Goal: Information Seeking & Learning: Learn about a topic

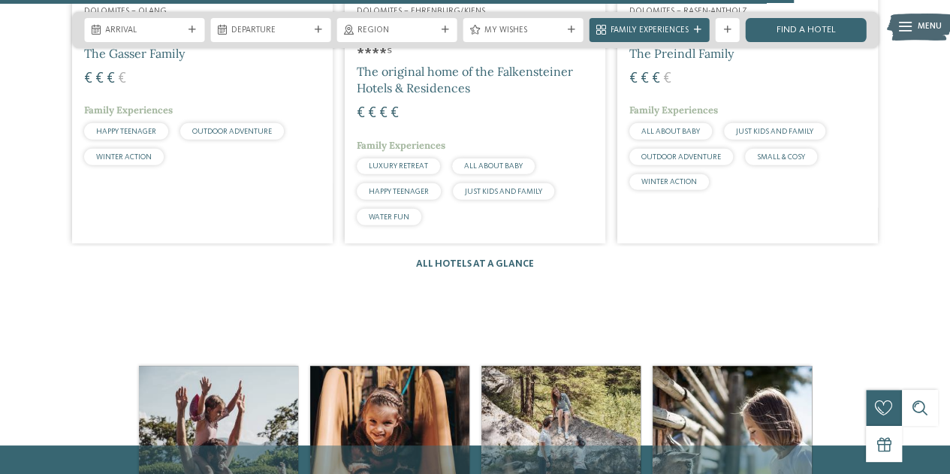
scroll to position [2028, 0]
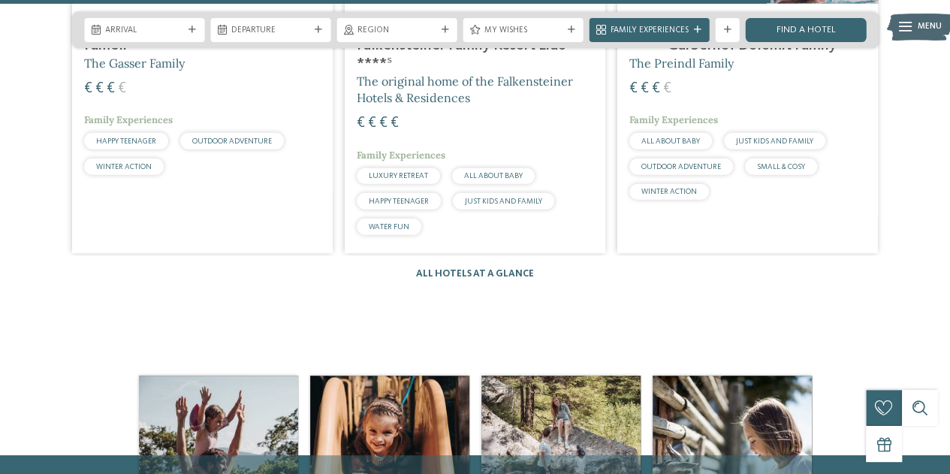
click at [495, 264] on div "Hotels 1 / 10 slide 4 to 6 of 10 Dolomites – Sexten Family Resort Rainer ****ˢ …" at bounding box center [475, 60] width 950 height 439
click at [493, 278] on link "All hotels at a glance" at bounding box center [475, 274] width 118 height 10
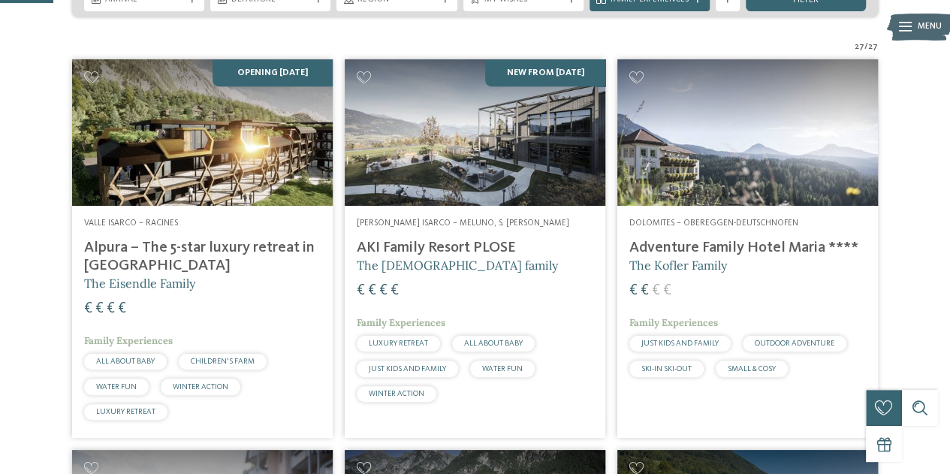
scroll to position [347, 0]
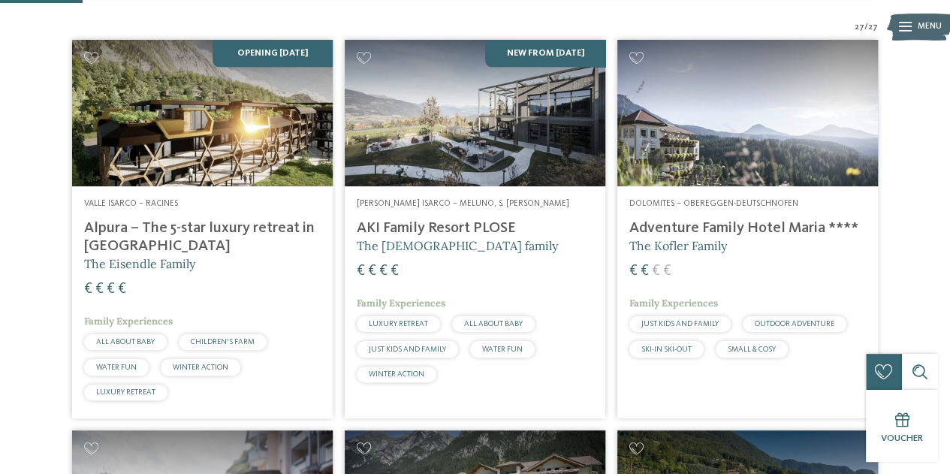
click at [133, 219] on h4 "Alpura – The 5-star luxury retreat in [GEOGRAPHIC_DATA]" at bounding box center [202, 237] width 237 height 36
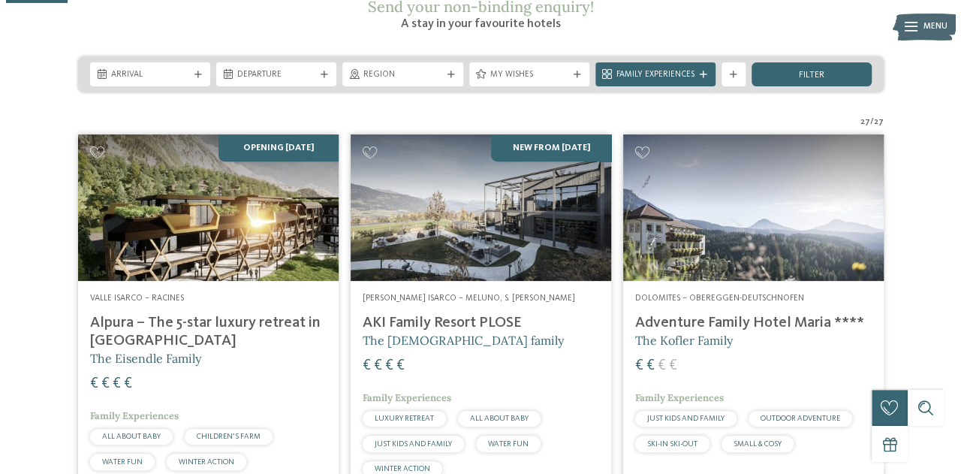
scroll to position [257, 0]
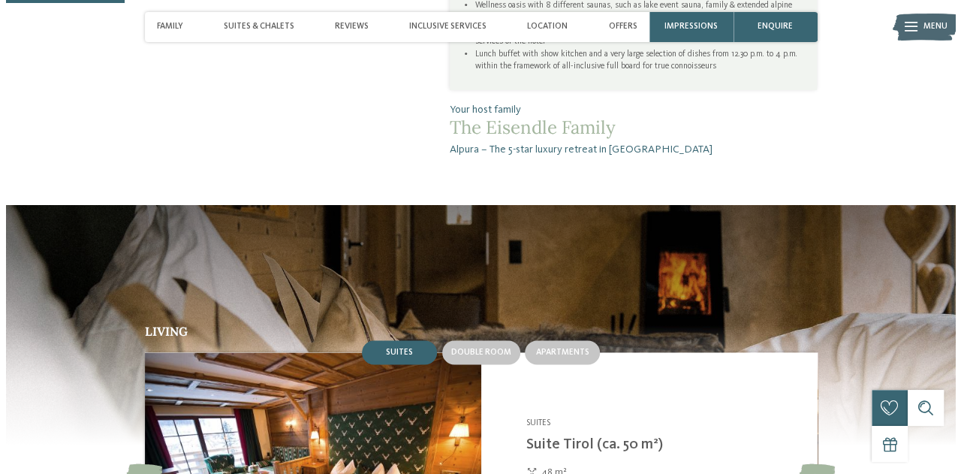
scroll to position [35, 0]
